Goal: Use online tool/utility: Use online tool/utility

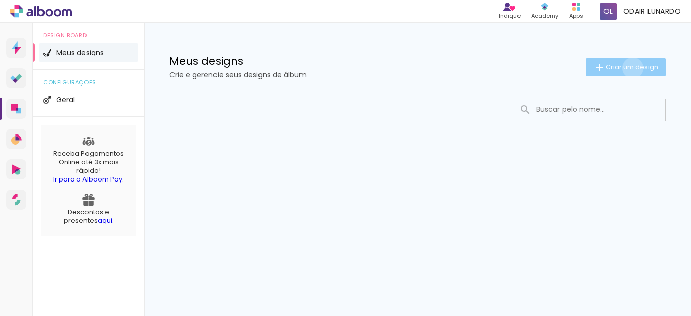
click at [632, 67] on span "Criar um design" at bounding box center [631, 67] width 53 height 7
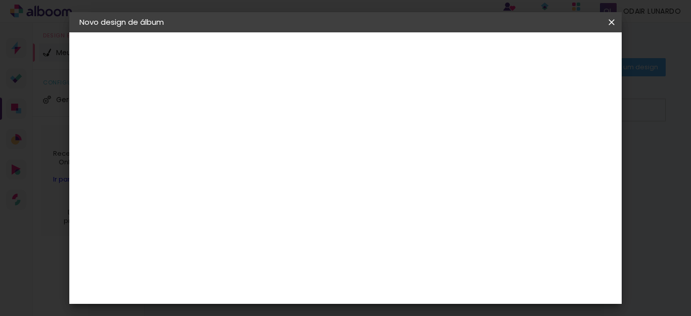
click at [245, 137] on input at bounding box center [245, 136] width 0 height 16
type input "debutante"
type paper-input "debutante"
click at [0, 0] on slot "Avançar" at bounding box center [0, 0] width 0 height 0
click at [434, 161] on paper-item "Tamanho Livre" at bounding box center [385, 154] width 97 height 22
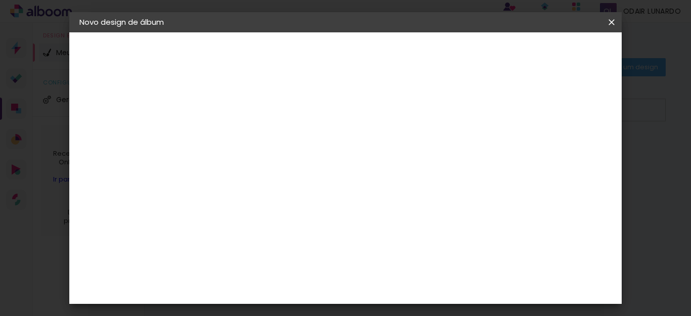
click at [321, 159] on iron-icon at bounding box center [317, 162] width 8 height 8
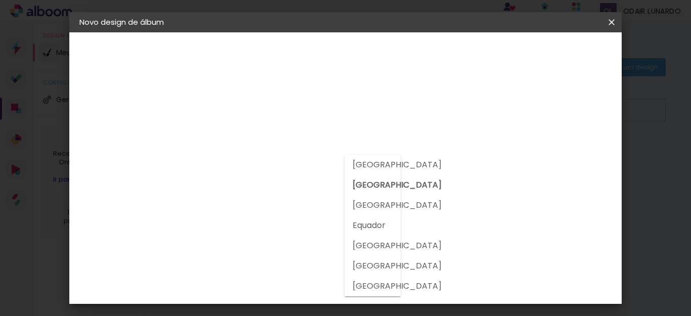
click at [382, 184] on div at bounding box center [372, 226] width 56 height 142
click at [294, 166] on input "[GEOGRAPHIC_DATA]" at bounding box center [266, 161] width 94 height 13
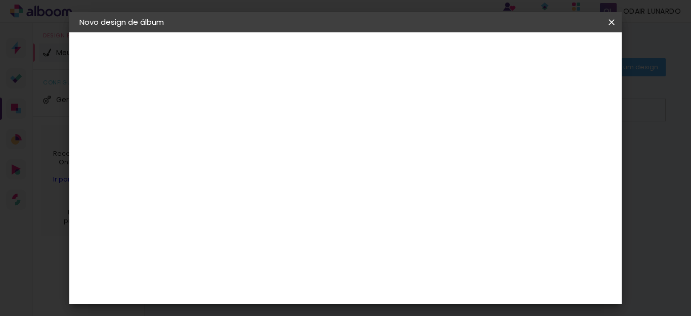
click at [305, 194] on input at bounding box center [270, 192] width 102 height 13
type input "[PERSON_NAME]"
type paper-input "[PERSON_NAME]"
click at [262, 227] on div "[PERSON_NAME]" at bounding box center [271, 228] width 67 height 8
click at [0, 0] on slot "Avançar" at bounding box center [0, 0] width 0 height 0
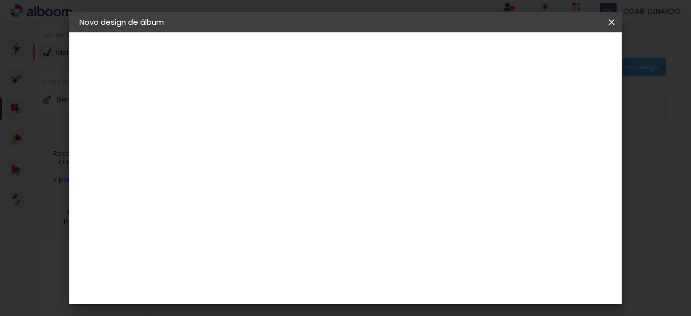
click at [296, 170] on iron-icon at bounding box center [290, 176] width 12 height 12
click at [0, 0] on slot "Slim Book" at bounding box center [0, 0] width 0 height 0
type input "Slim Book"
click at [313, 141] on span "20 x 50" at bounding box center [289, 143] width 47 height 21
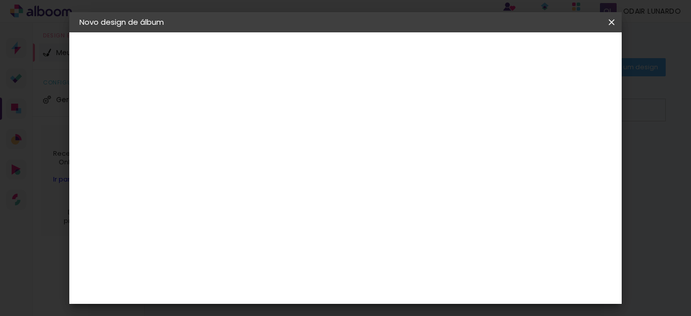
scroll to position [336, 0]
click at [313, 212] on span "25 x 50" at bounding box center [289, 222] width 47 height 21
click at [0, 0] on slot "Avançar" at bounding box center [0, 0] width 0 height 0
click at [413, 54] on span "Iniciar design" at bounding box center [401, 57] width 23 height 14
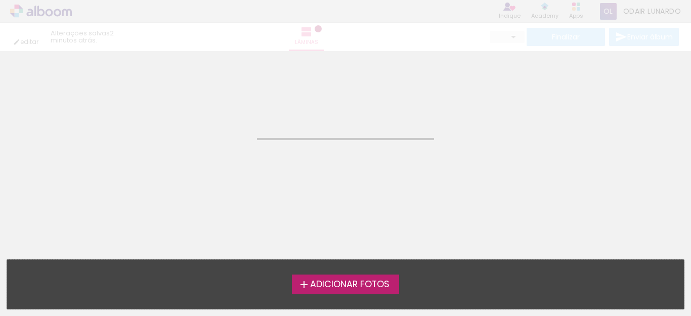
click at [352, 283] on span "Adicionar Fotos" at bounding box center [349, 284] width 79 height 9
click at [0, 0] on input "file" at bounding box center [0, 0] width 0 height 0
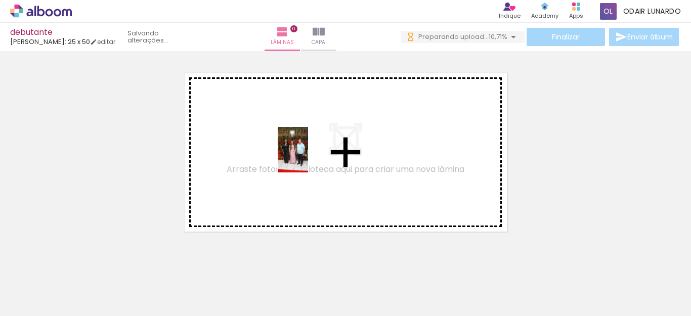
drag, startPoint x: 106, startPoint y: 279, endPoint x: 308, endPoint y: 157, distance: 235.7
click at [308, 157] on quentale-workspace at bounding box center [345, 158] width 691 height 316
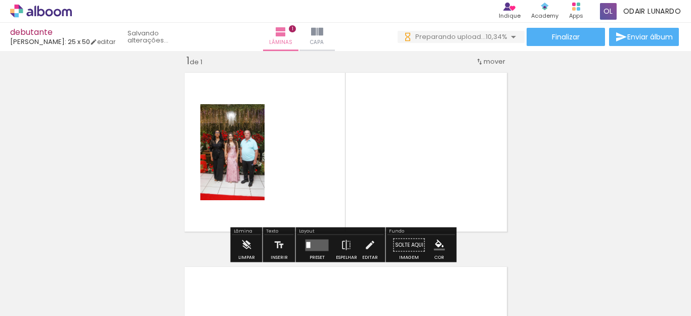
click at [228, 157] on quentale-photo at bounding box center [232, 152] width 64 height 96
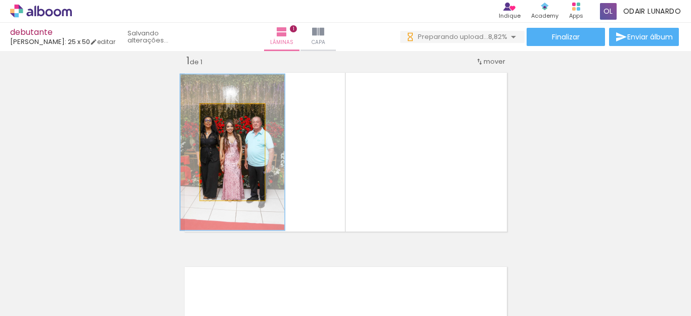
drag, startPoint x: 220, startPoint y: 115, endPoint x: 236, endPoint y: 116, distance: 15.7
type paper-slider "162"
click at [236, 116] on div at bounding box center [237, 114] width 9 height 9
